Goal: Navigation & Orientation: Find specific page/section

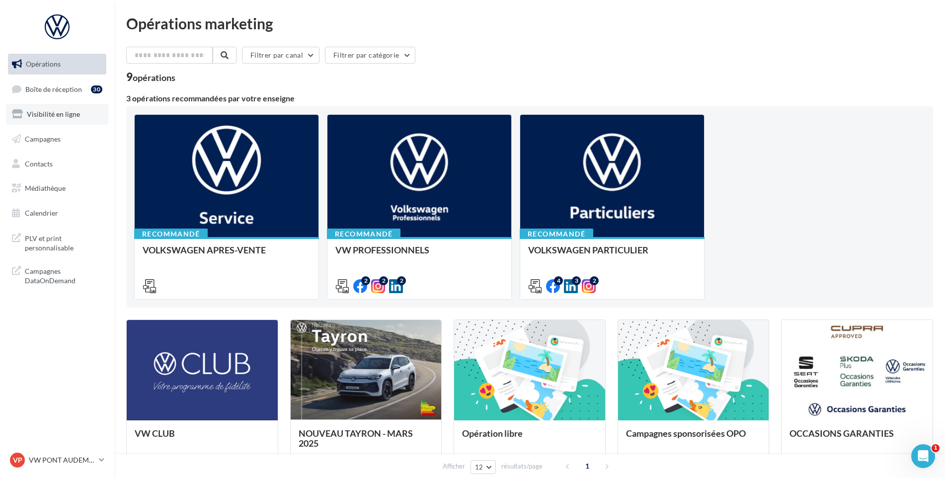
click at [87, 104] on link "Visibilité en ligne" at bounding box center [57, 114] width 102 height 21
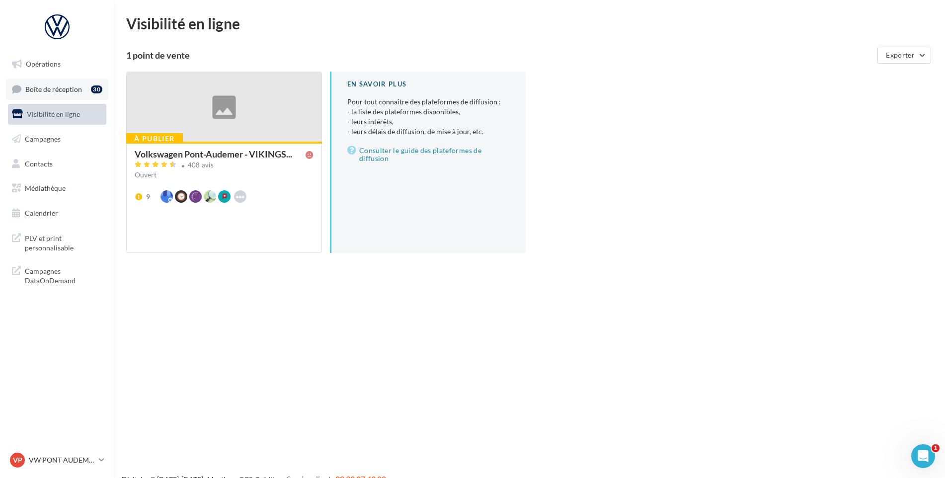
click at [44, 86] on span "Boîte de réception" at bounding box center [53, 88] width 57 height 8
